Goal: Participate in discussion: Engage in conversation with other users on a specific topic

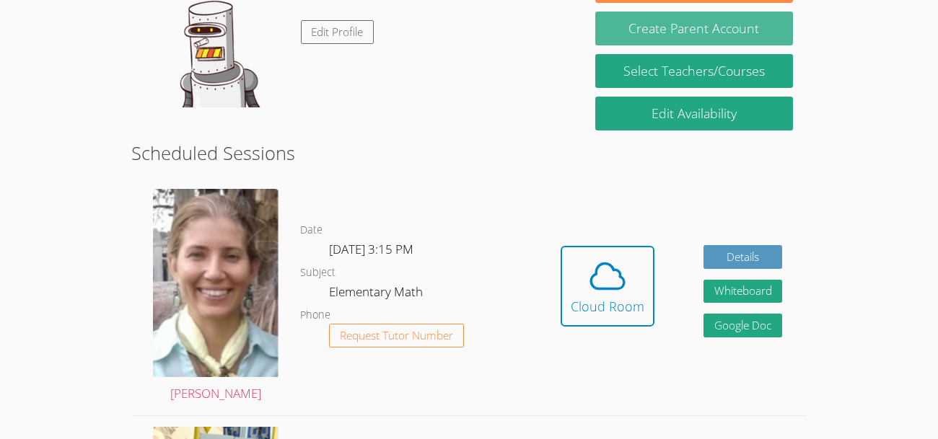
scroll to position [273, 0]
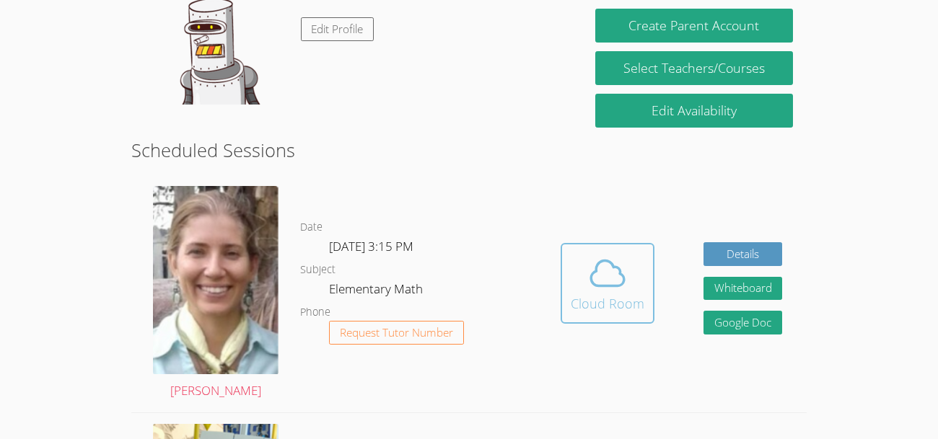
click at [591, 270] on icon at bounding box center [607, 273] width 40 height 40
click at [619, 281] on icon at bounding box center [607, 273] width 40 height 40
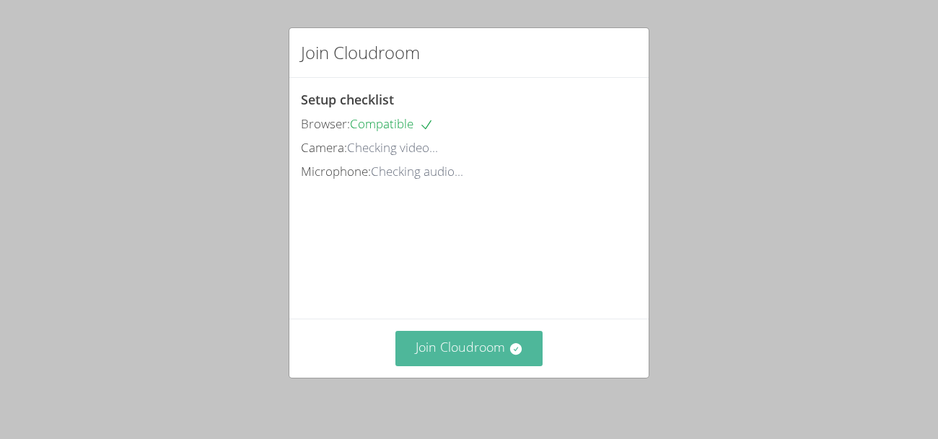
click at [460, 352] on button "Join Cloudroom" at bounding box center [469, 348] width 148 height 35
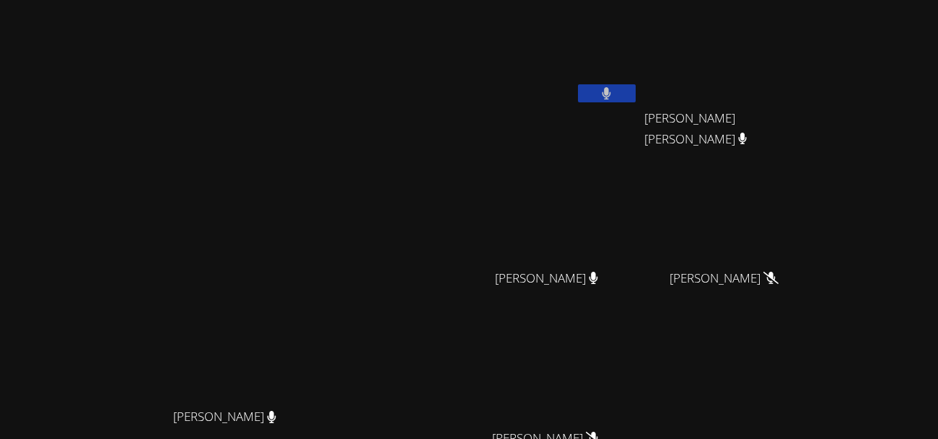
click at [338, 159] on video at bounding box center [230, 275] width 216 height 253
click at [636, 88] on button at bounding box center [607, 93] width 58 height 18
click at [614, 95] on icon at bounding box center [606, 93] width 15 height 12
click at [611, 95] on icon at bounding box center [606, 93] width 9 height 12
click at [614, 95] on icon at bounding box center [606, 93] width 15 height 12
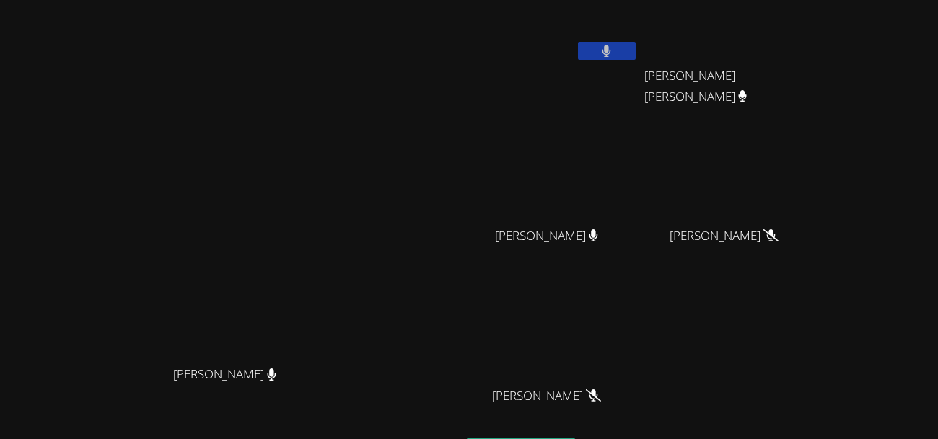
scroll to position [168, 0]
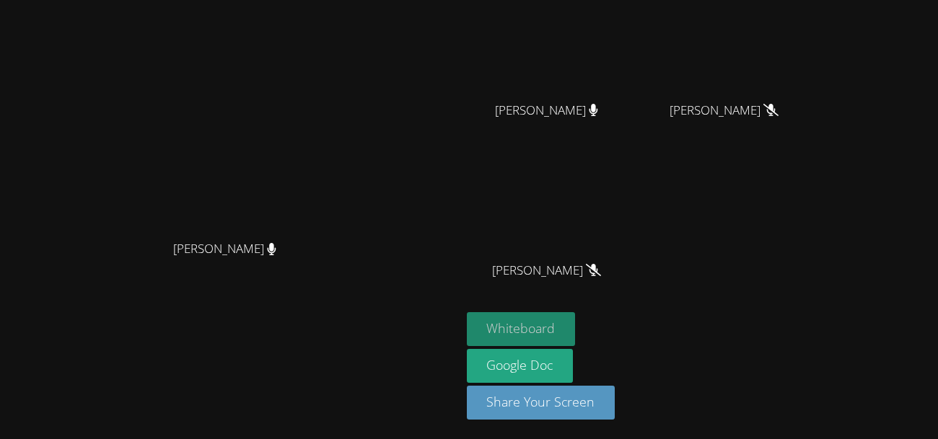
click at [576, 328] on button "Whiteboard" at bounding box center [521, 329] width 109 height 34
click at [576, 333] on button "Whiteboard" at bounding box center [521, 329] width 109 height 34
click at [576, 330] on button "Whiteboard" at bounding box center [521, 329] width 109 height 34
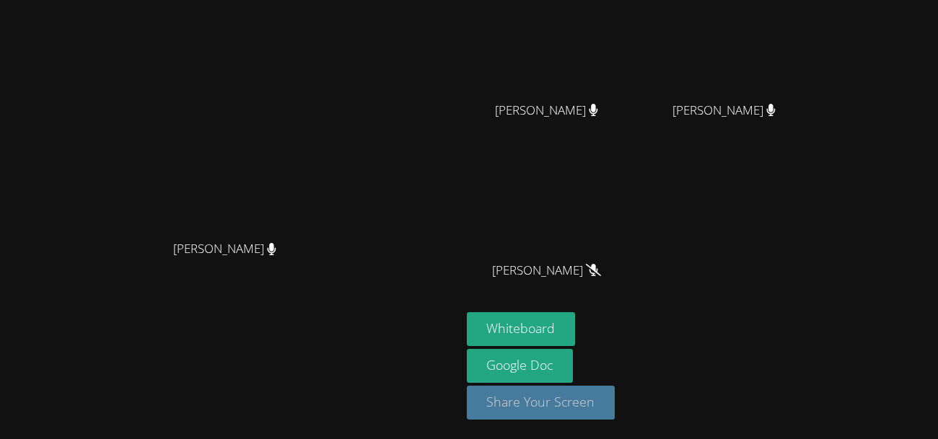
click at [615, 404] on button "Share Your Screen" at bounding box center [541, 403] width 149 height 34
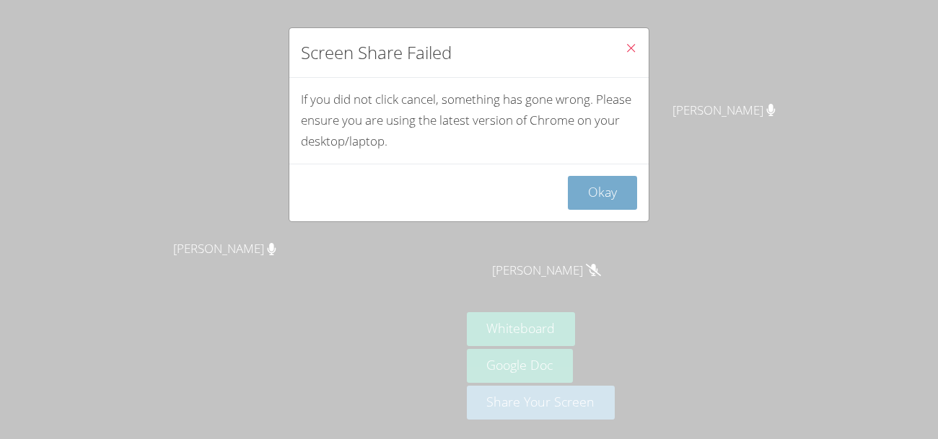
click at [601, 197] on button "Okay" at bounding box center [602, 193] width 69 height 34
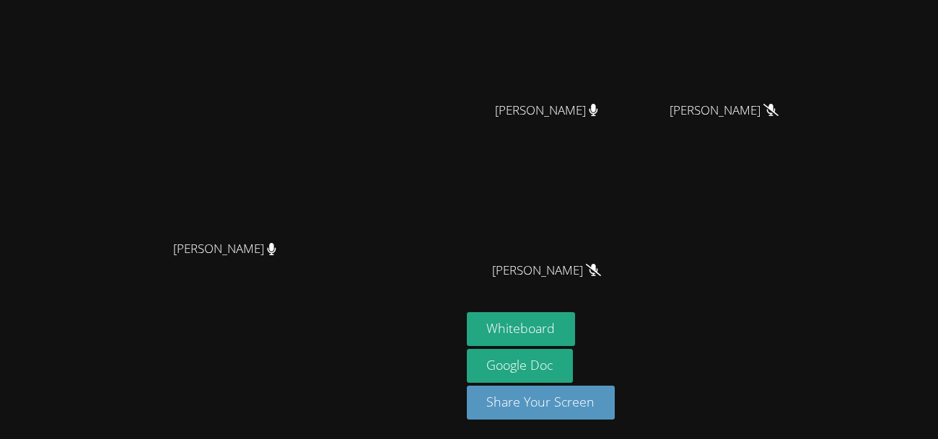
scroll to position [0, 0]
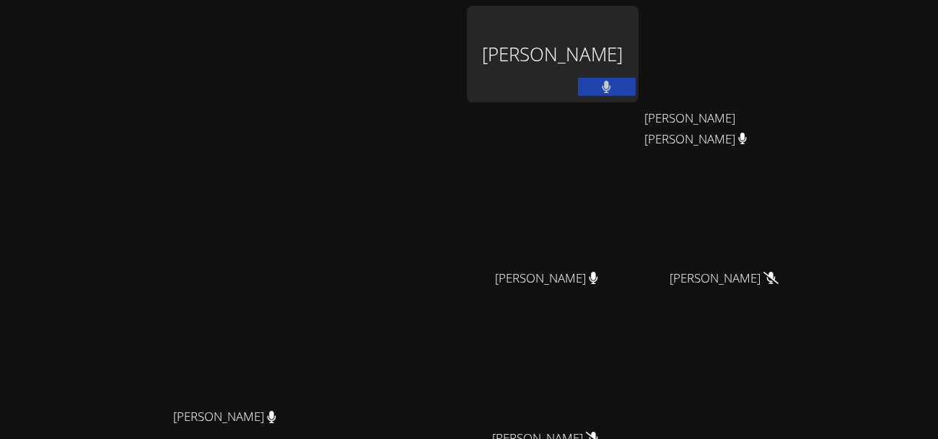
click at [636, 84] on button at bounding box center [607, 87] width 58 height 18
click at [636, 95] on button at bounding box center [607, 87] width 58 height 18
click at [639, 40] on div "[PERSON_NAME]" at bounding box center [553, 54] width 172 height 97
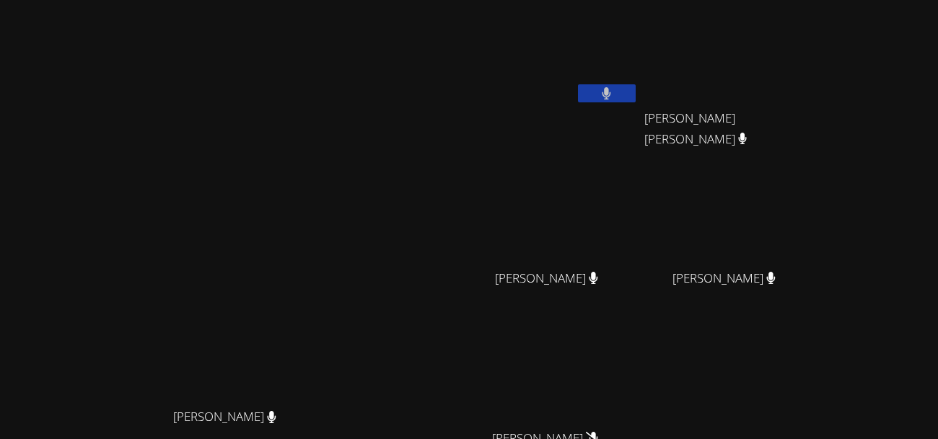
click at [636, 87] on button at bounding box center [607, 93] width 58 height 18
click at [636, 95] on button at bounding box center [607, 93] width 58 height 18
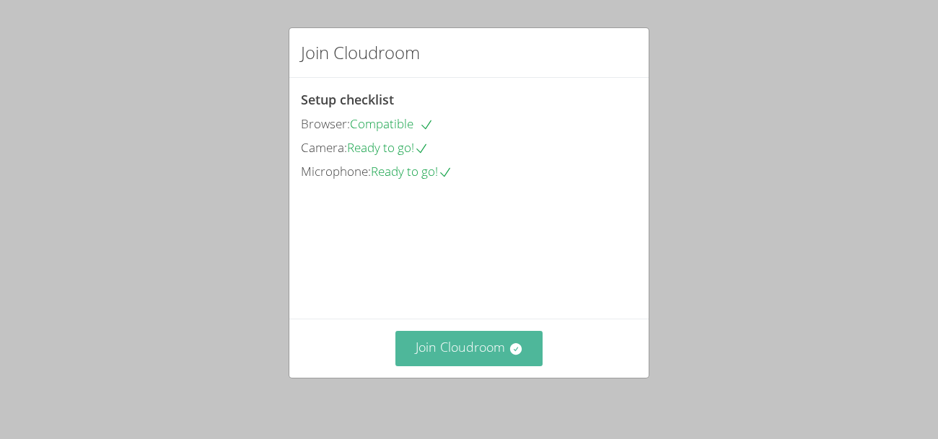
click at [444, 344] on button "Join Cloudroom" at bounding box center [469, 348] width 148 height 35
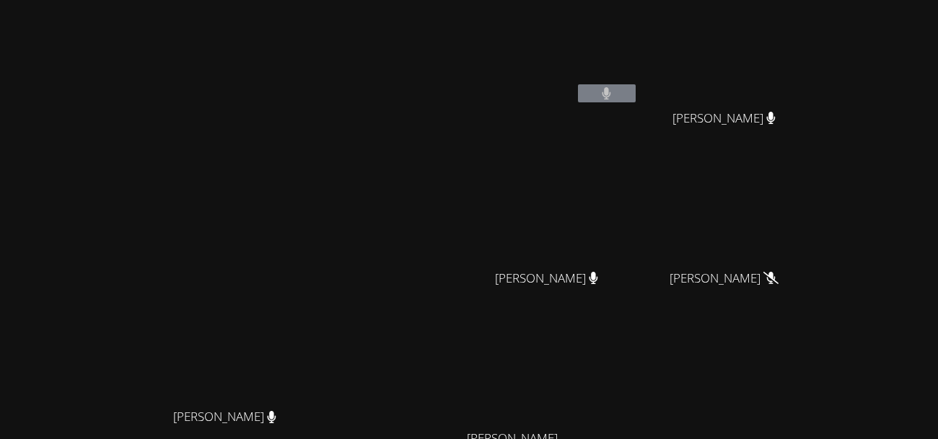
click at [636, 97] on button at bounding box center [607, 93] width 58 height 18
click at [440, 49] on div "[PERSON_NAME] [PERSON_NAME]" at bounding box center [231, 304] width 450 height 597
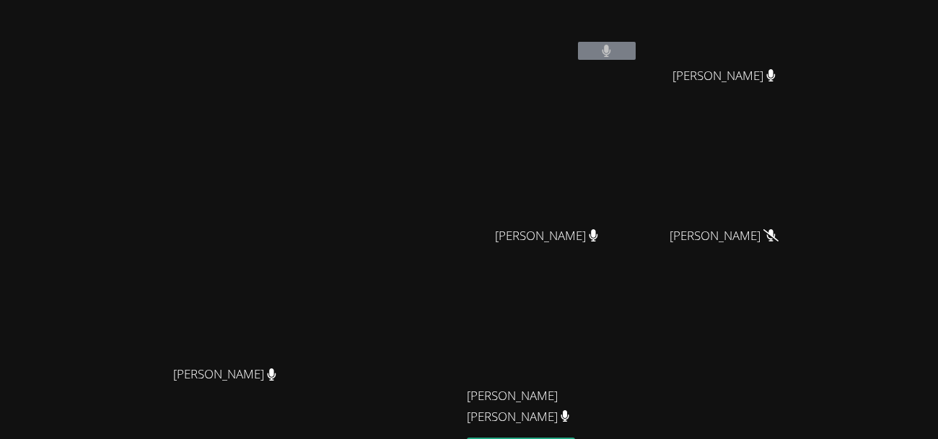
scroll to position [44, 0]
click at [636, 50] on button at bounding box center [607, 49] width 58 height 18
click at [636, 59] on div at bounding box center [607, 51] width 58 height 22
click at [636, 53] on button at bounding box center [607, 49] width 58 height 18
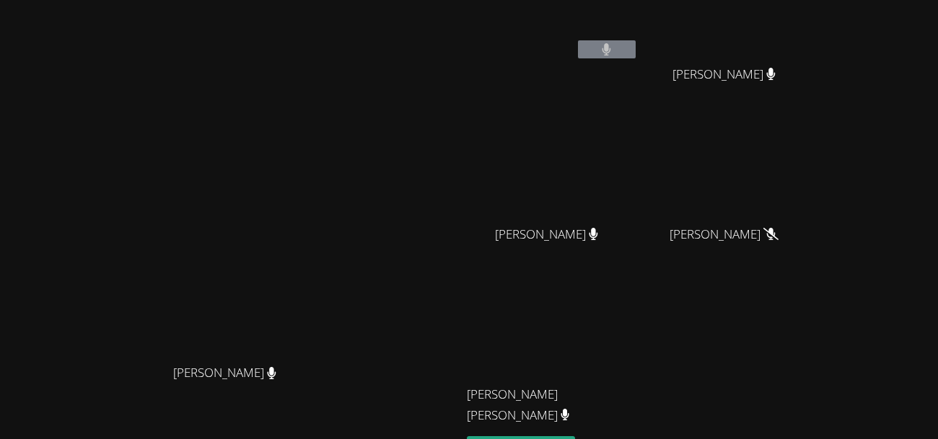
click at [636, 53] on button at bounding box center [607, 49] width 58 height 18
click at [636, 54] on button at bounding box center [607, 49] width 58 height 18
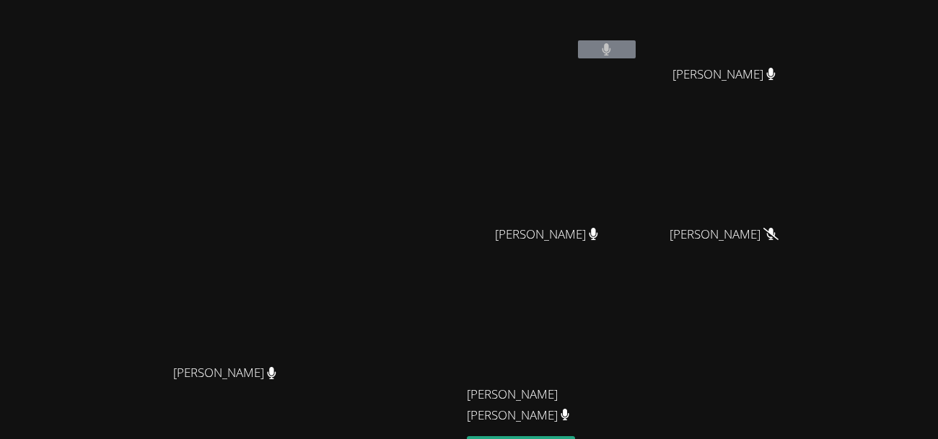
click at [636, 54] on button at bounding box center [607, 49] width 58 height 18
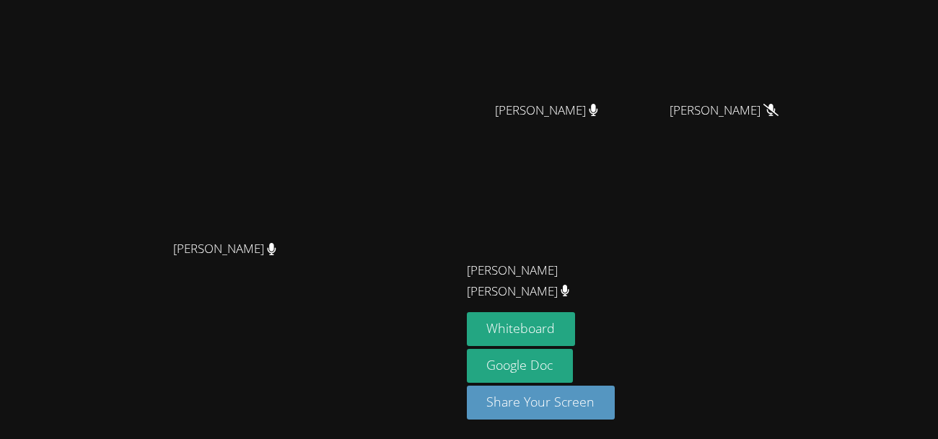
scroll to position [0, 0]
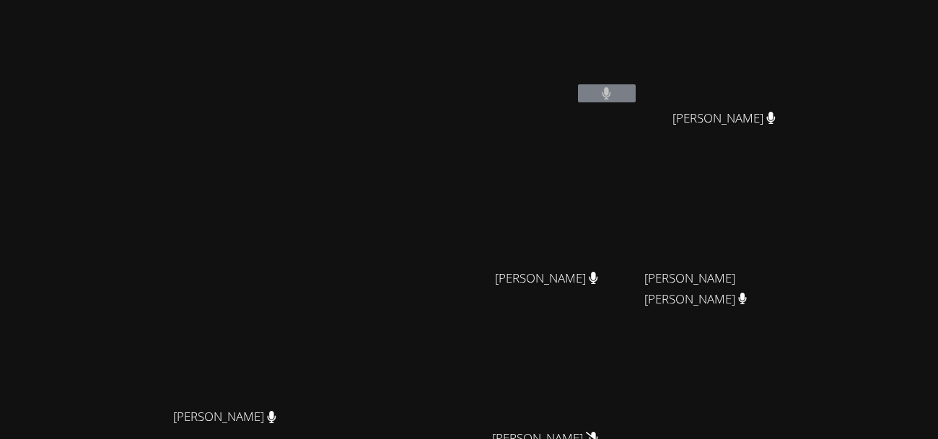
click at [578, 84] on button at bounding box center [607, 93] width 58 height 18
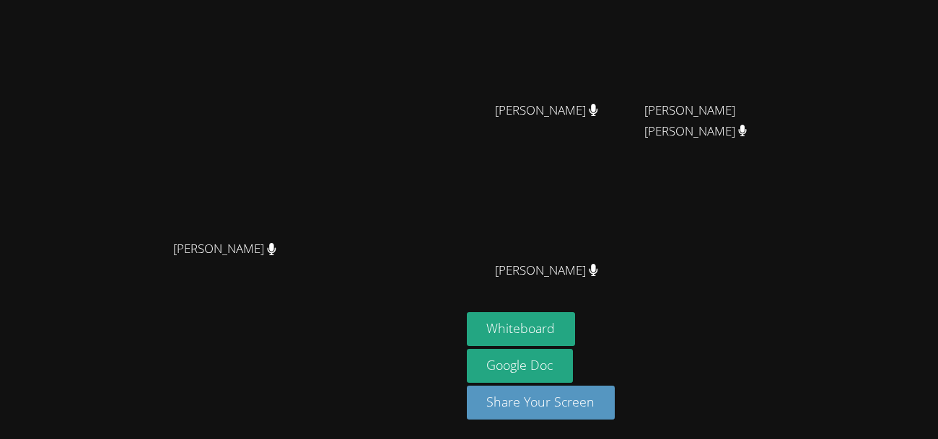
click at [805, 118] on span "[PERSON_NAME] [PERSON_NAME]" at bounding box center [724, 121] width 160 height 42
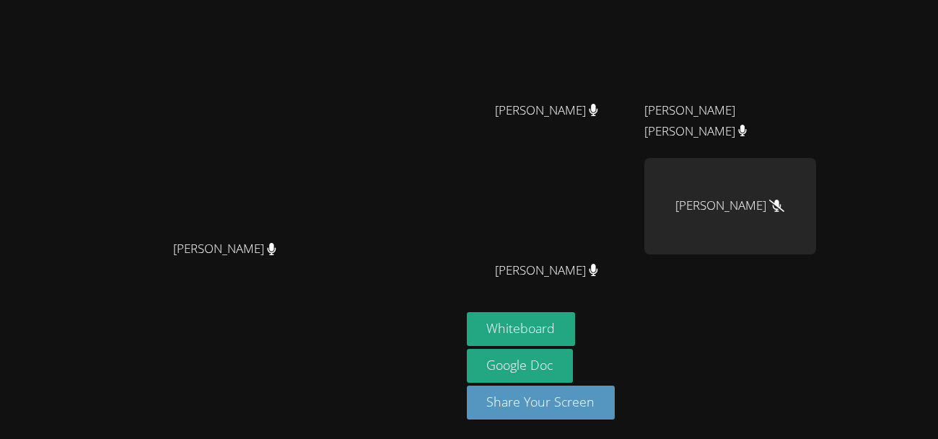
scroll to position [0, 0]
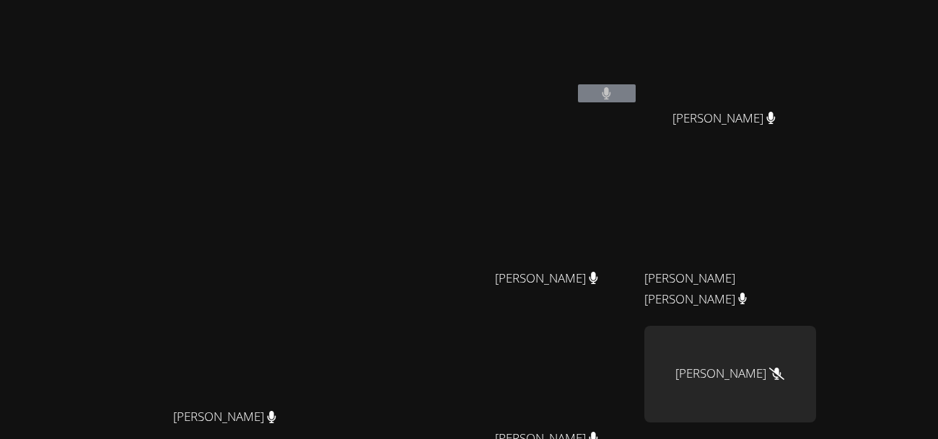
click at [338, 184] on video at bounding box center [230, 275] width 216 height 253
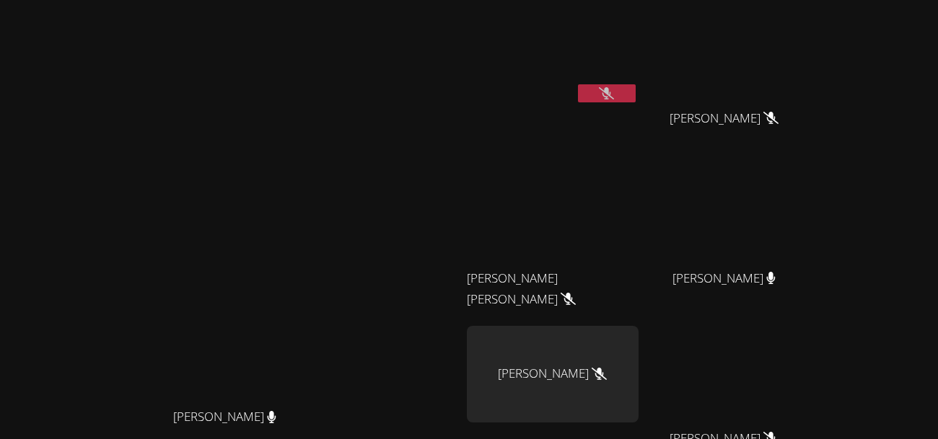
click at [636, 92] on button at bounding box center [607, 93] width 58 height 18
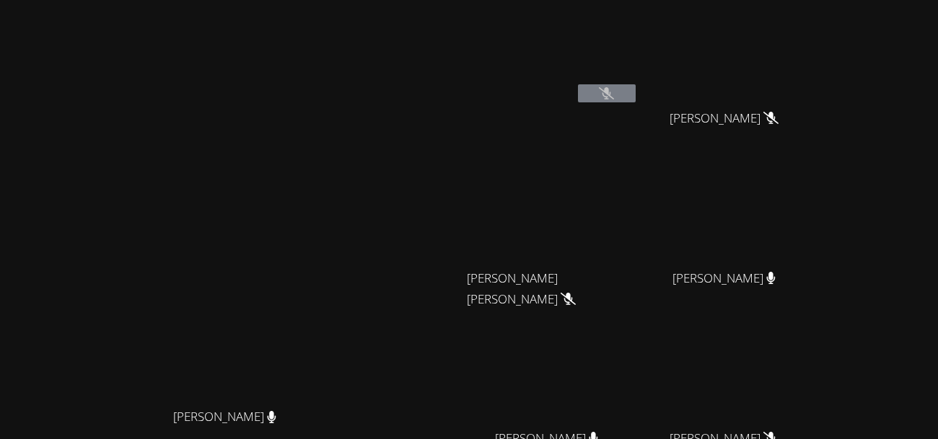
click at [639, 50] on video at bounding box center [553, 54] width 172 height 97
click at [636, 95] on button at bounding box center [607, 93] width 58 height 18
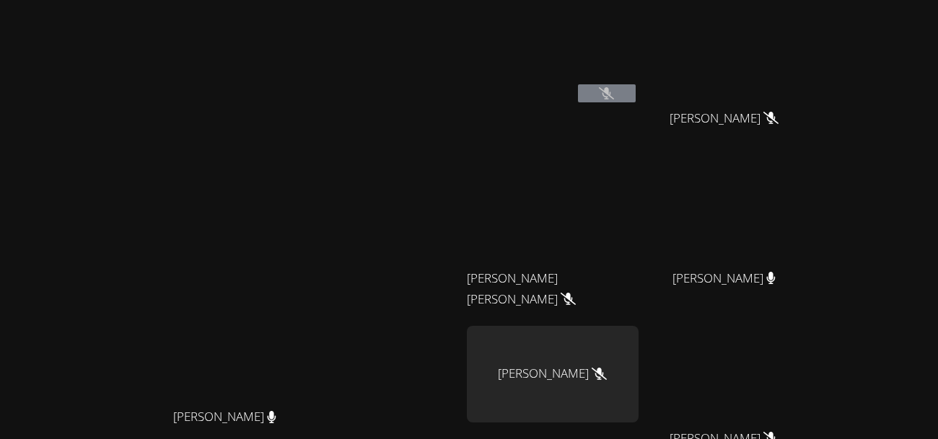
click at [636, 102] on div at bounding box center [607, 95] width 58 height 22
click at [639, 82] on video at bounding box center [553, 54] width 172 height 97
click at [636, 88] on button at bounding box center [607, 93] width 58 height 18
click at [614, 93] on icon at bounding box center [606, 93] width 15 height 12
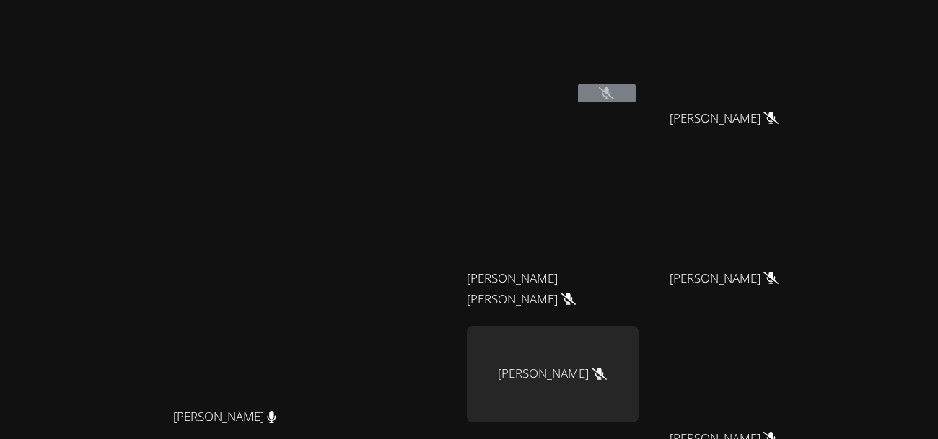
click at [614, 93] on icon at bounding box center [606, 93] width 15 height 12
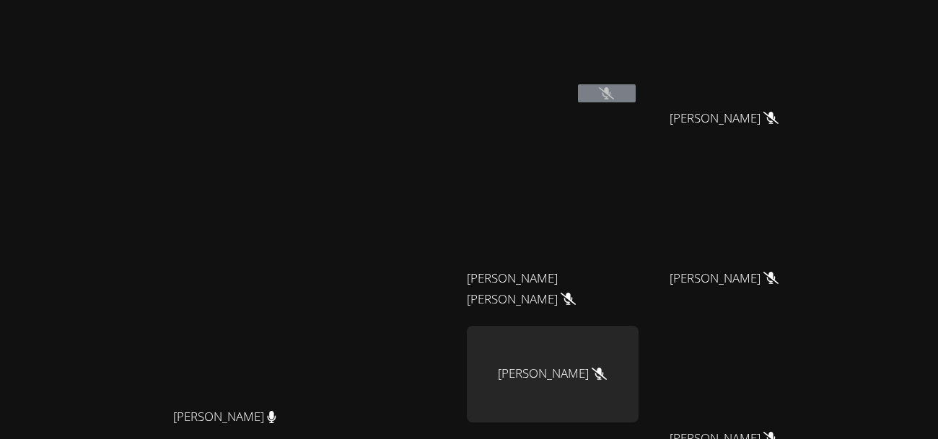
click at [614, 93] on icon at bounding box center [606, 93] width 15 height 12
click at [779, 115] on icon at bounding box center [770, 118] width 15 height 12
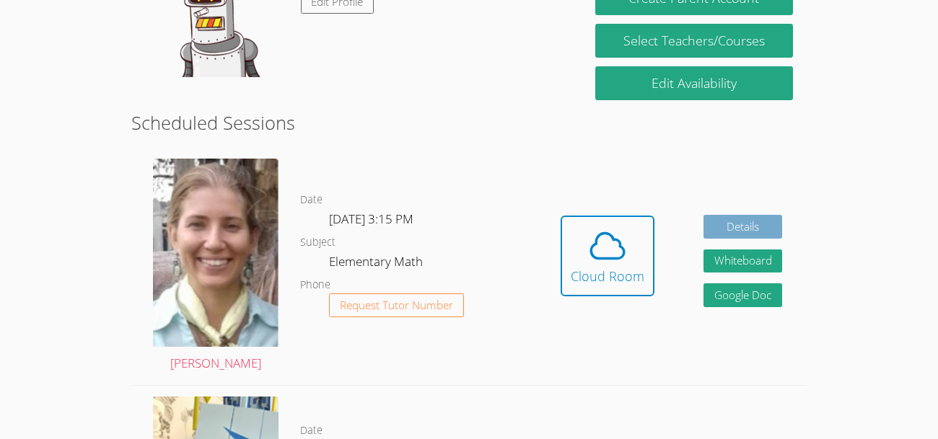
scroll to position [309, 0]
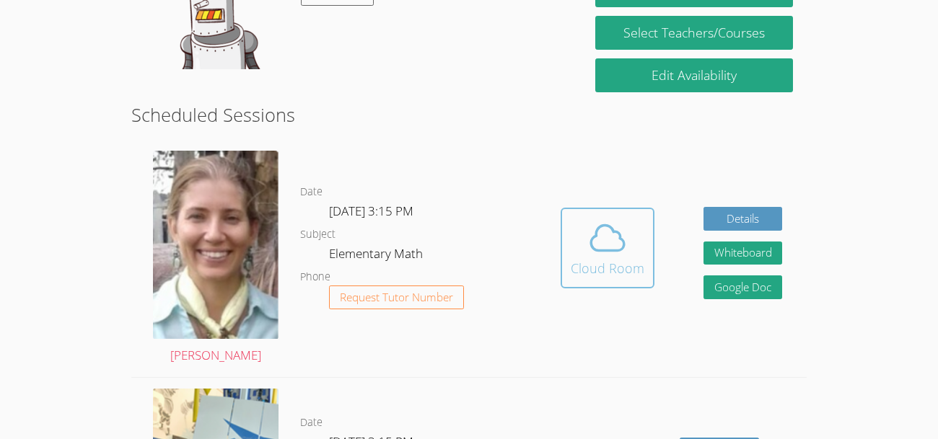
click at [624, 267] on div "Cloud Room" at bounding box center [608, 268] width 74 height 20
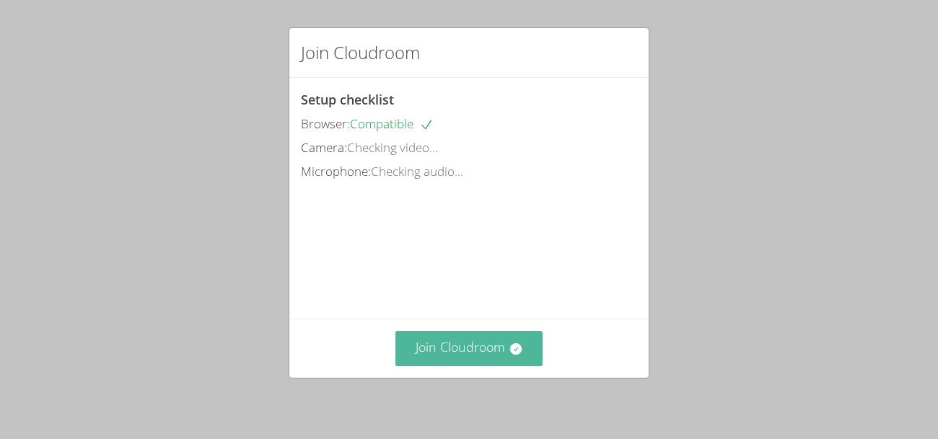
click at [457, 346] on button "Join Cloudroom" at bounding box center [469, 348] width 148 height 35
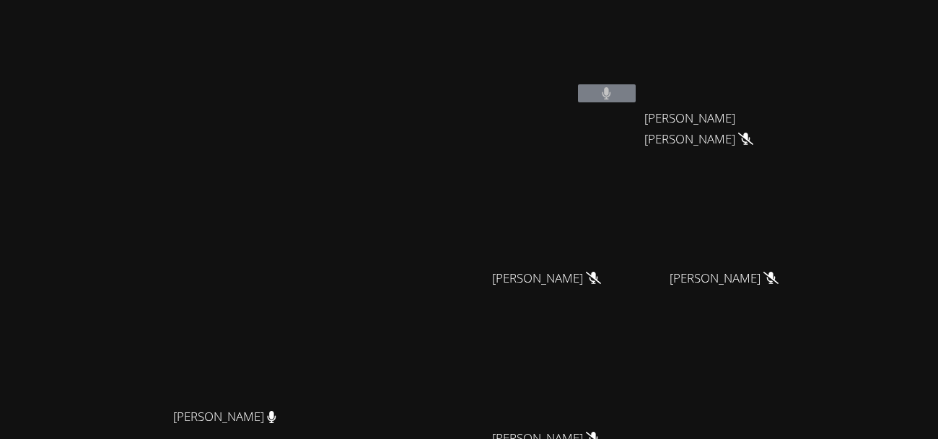
click at [611, 92] on icon at bounding box center [606, 93] width 9 height 12
click at [611, 94] on icon at bounding box center [607, 93] width 9 height 12
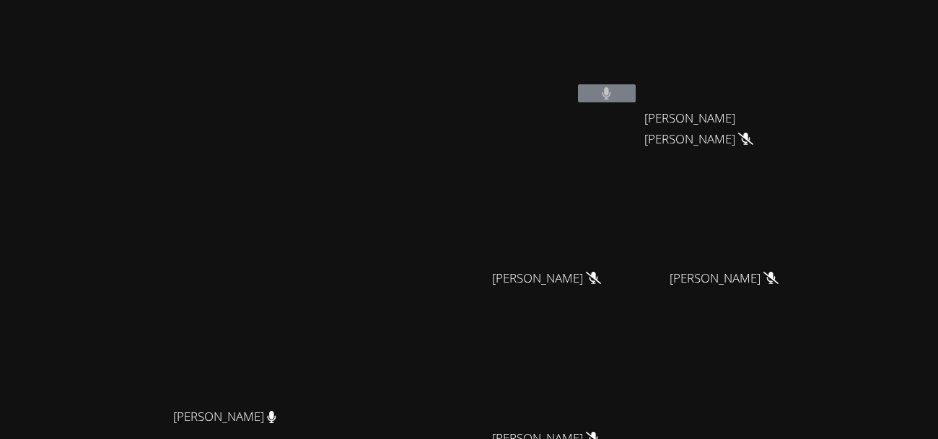
click at [611, 94] on icon at bounding box center [607, 93] width 9 height 12
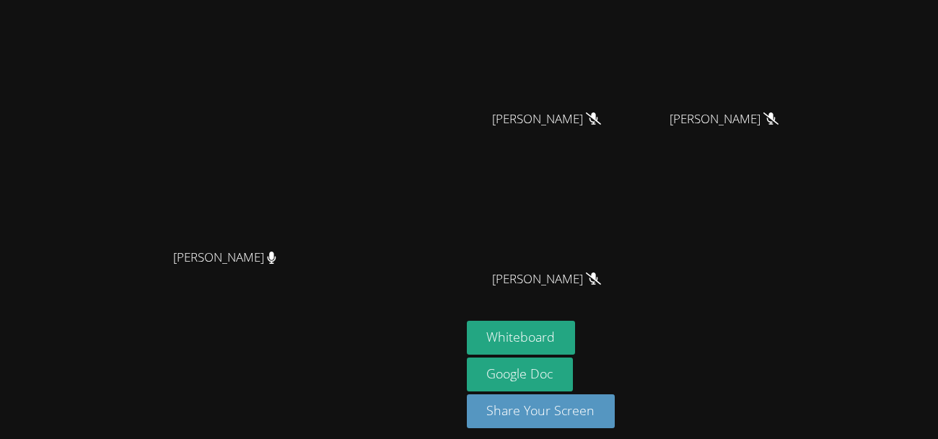
scroll to position [168, 0]
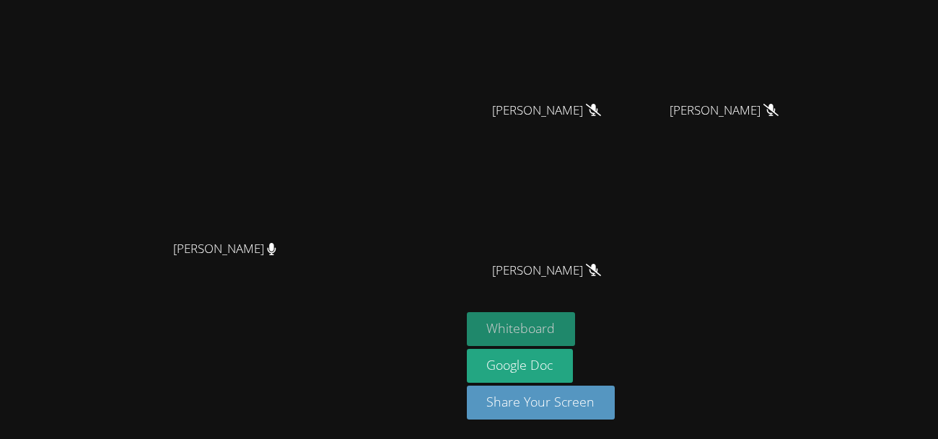
click at [576, 318] on button "Whiteboard" at bounding box center [521, 329] width 109 height 34
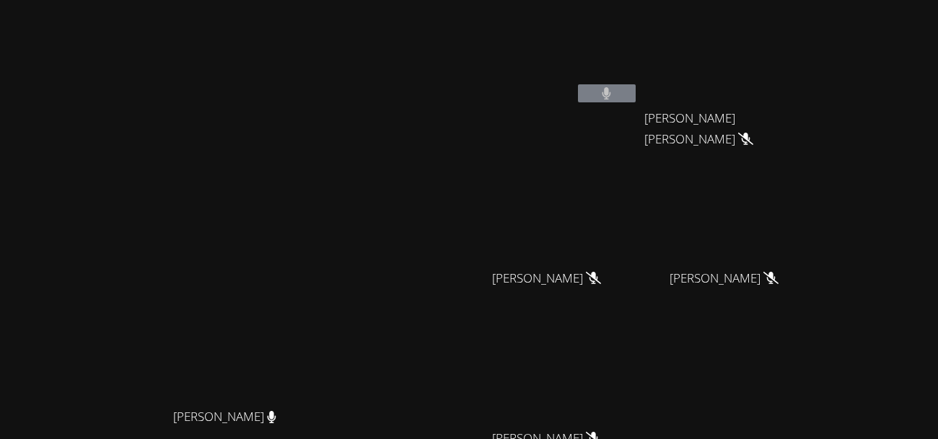
click at [611, 87] on icon at bounding box center [607, 93] width 9 height 12
click at [611, 91] on icon at bounding box center [607, 93] width 9 height 12
click at [639, 40] on video at bounding box center [553, 54] width 172 height 97
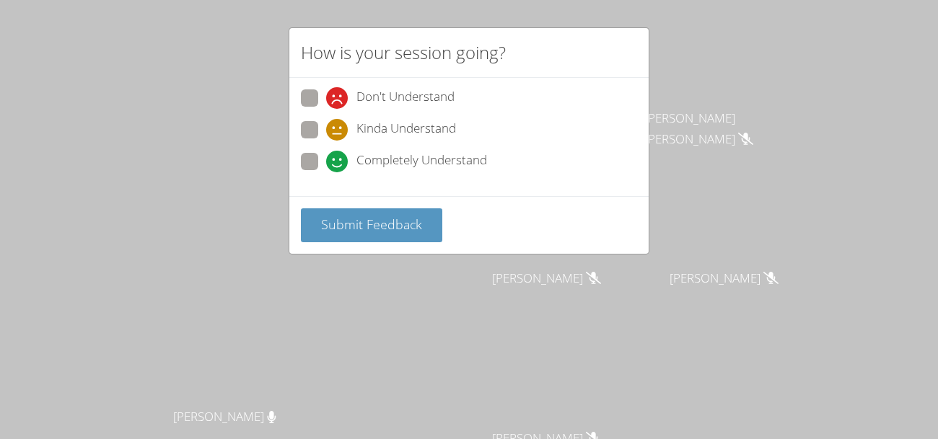
click at [326, 172] on span at bounding box center [326, 172] width 0 height 0
click at [326, 165] on input "Completely Understand" at bounding box center [332, 159] width 12 height 12
radio input "true"
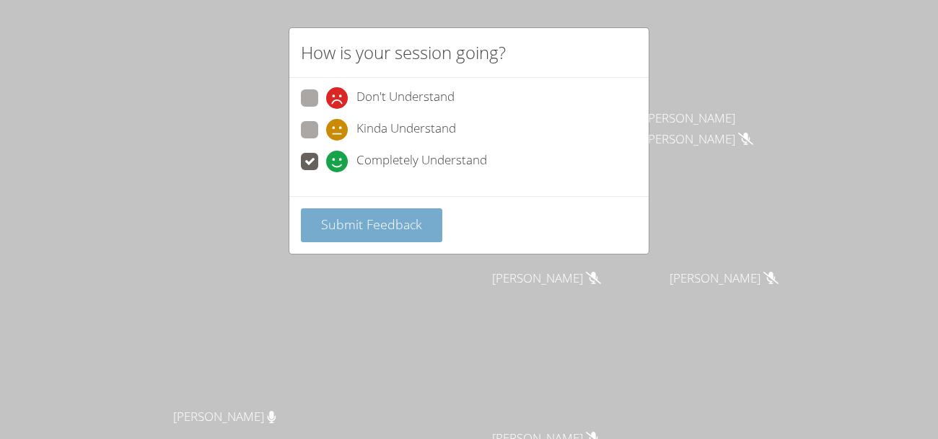
click at [380, 226] on span "Submit Feedback" at bounding box center [371, 224] width 101 height 17
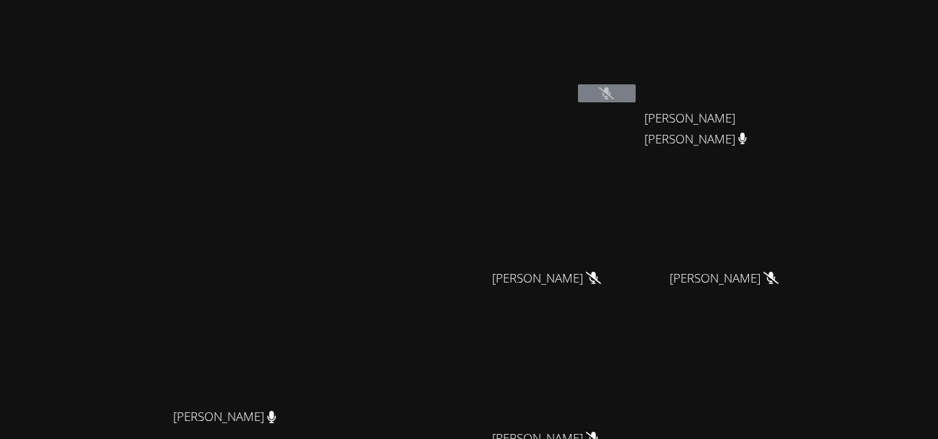
click at [422, 66] on div "[PERSON_NAME] [PERSON_NAME]" at bounding box center [231, 304] width 450 height 597
click at [636, 99] on button at bounding box center [607, 93] width 58 height 18
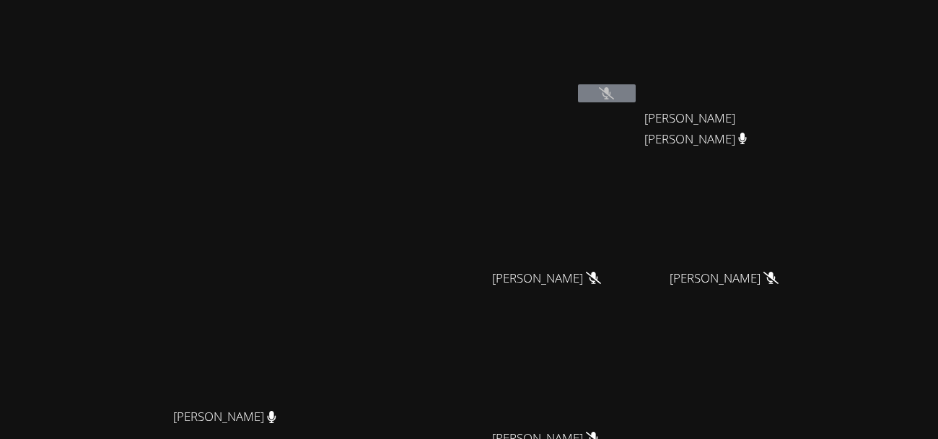
click at [636, 99] on button at bounding box center [607, 93] width 58 height 18
click at [636, 87] on button at bounding box center [607, 93] width 58 height 18
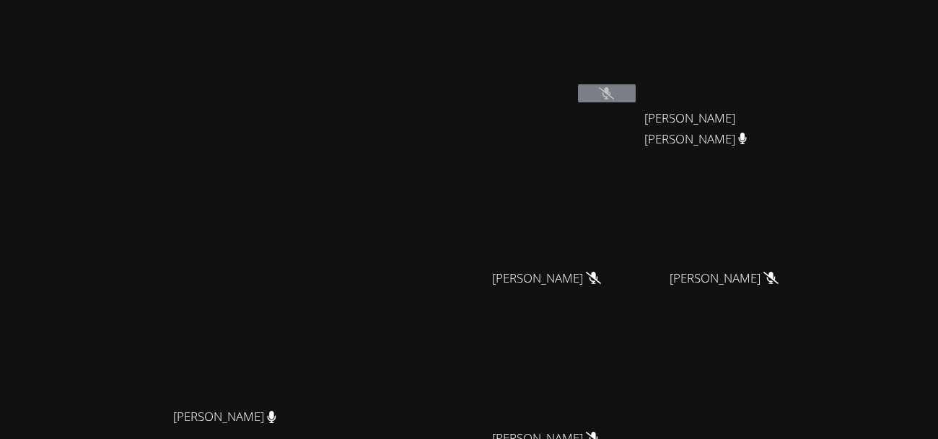
click at [636, 87] on button at bounding box center [607, 93] width 58 height 18
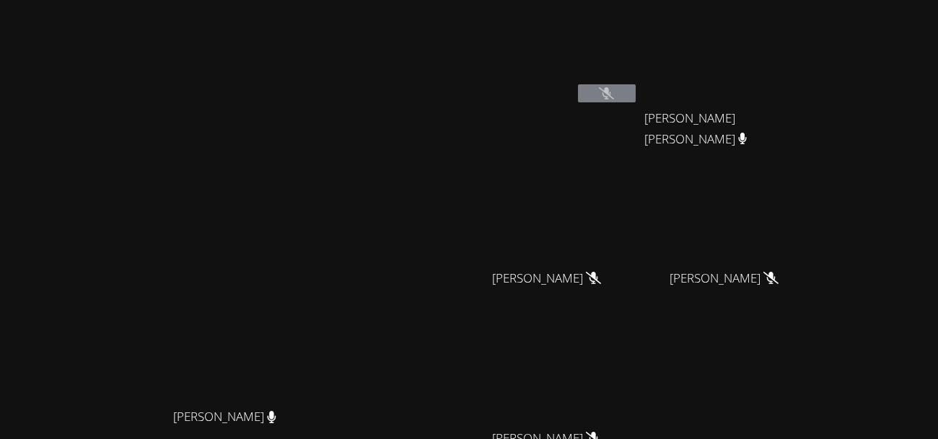
click at [636, 87] on button at bounding box center [607, 93] width 58 height 18
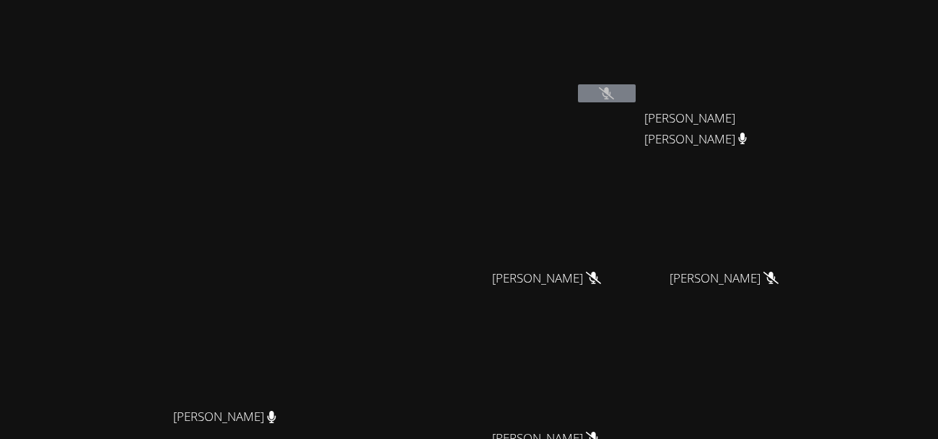
click at [636, 87] on button at bounding box center [607, 93] width 58 height 18
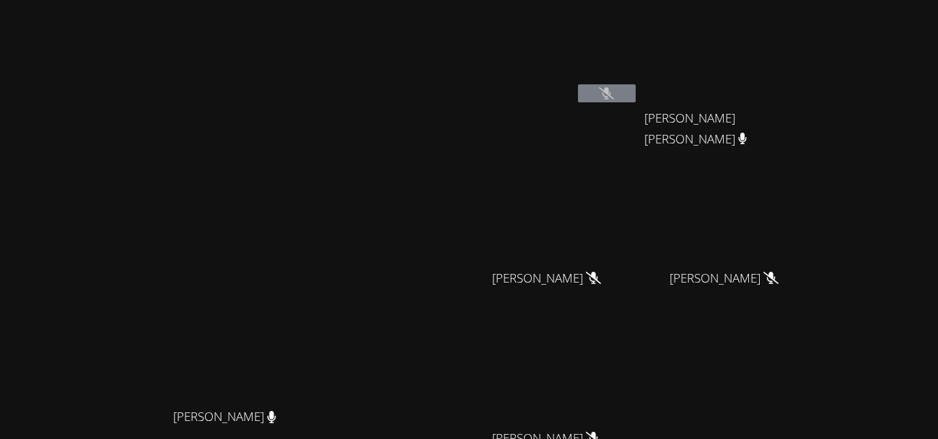
click at [636, 87] on button at bounding box center [607, 93] width 58 height 18
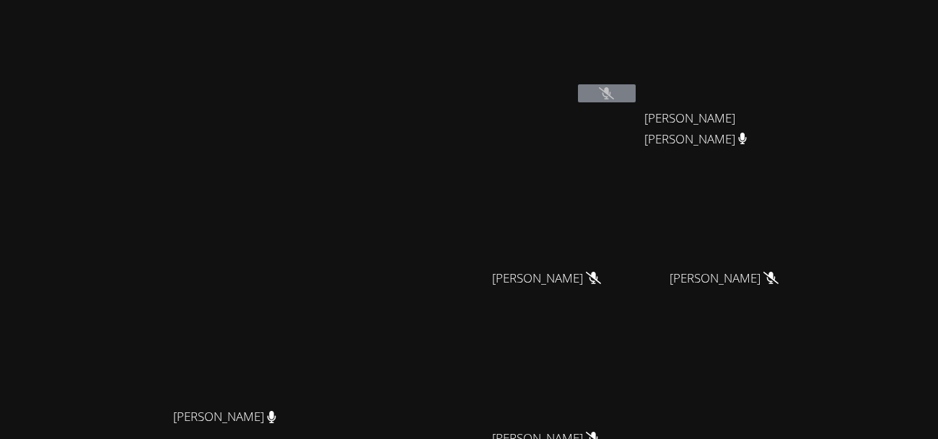
click at [636, 87] on button at bounding box center [607, 93] width 58 height 18
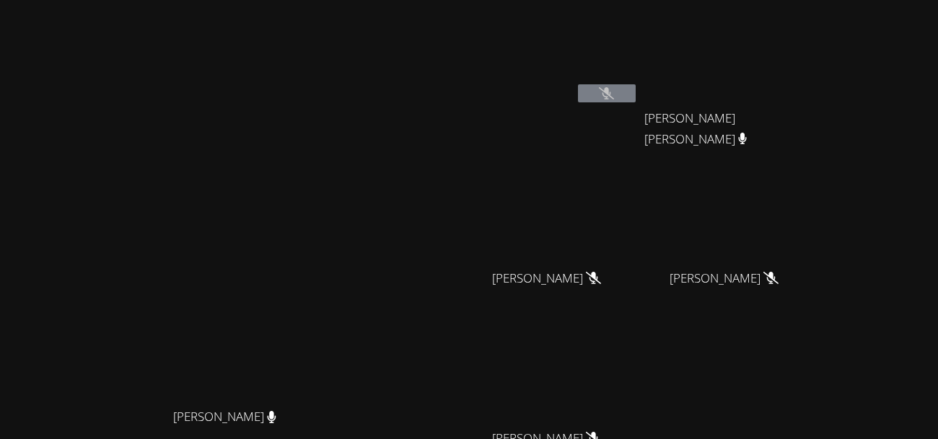
click at [636, 87] on button at bounding box center [607, 93] width 58 height 18
click at [578, 84] on button at bounding box center [607, 93] width 58 height 18
click at [614, 97] on icon at bounding box center [606, 93] width 15 height 12
click at [636, 95] on button at bounding box center [607, 93] width 58 height 18
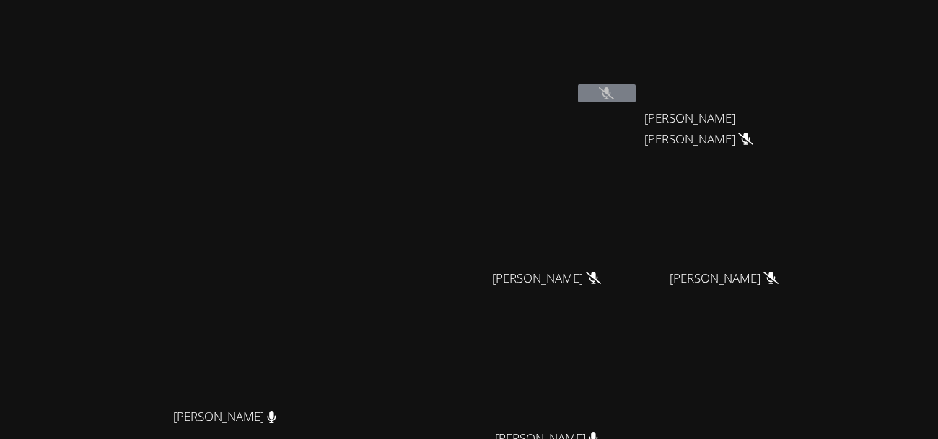
click at [636, 95] on button at bounding box center [607, 93] width 58 height 18
click at [614, 89] on icon at bounding box center [606, 93] width 15 height 12
click at [636, 97] on button at bounding box center [607, 93] width 58 height 18
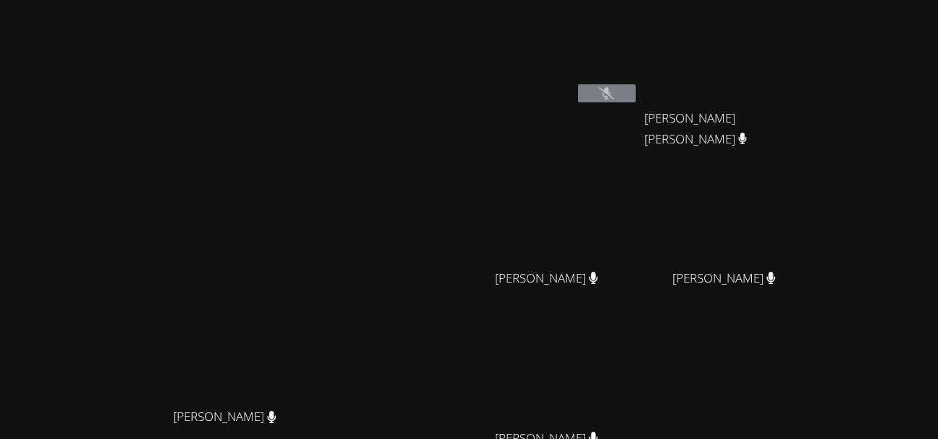
click at [636, 97] on button at bounding box center [607, 93] width 58 height 18
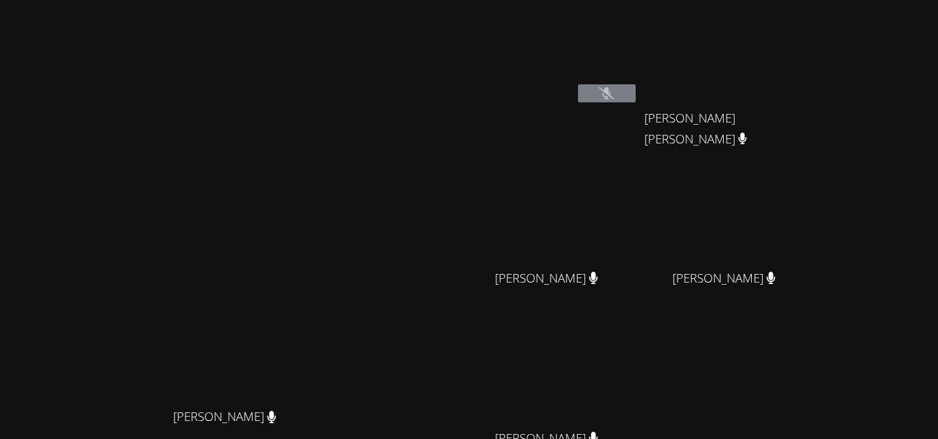
click at [636, 97] on button at bounding box center [607, 93] width 58 height 18
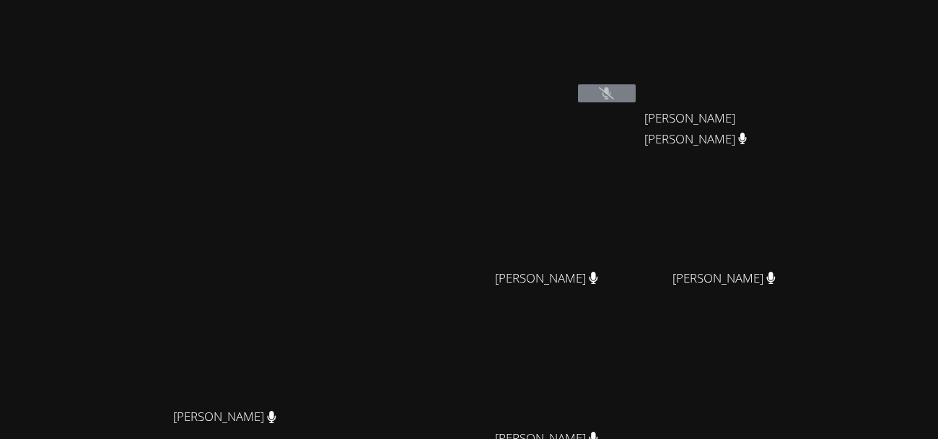
click at [636, 97] on button at bounding box center [607, 93] width 58 height 18
click at [578, 84] on button at bounding box center [607, 93] width 58 height 18
